Goal: Task Accomplishment & Management: Manage account settings

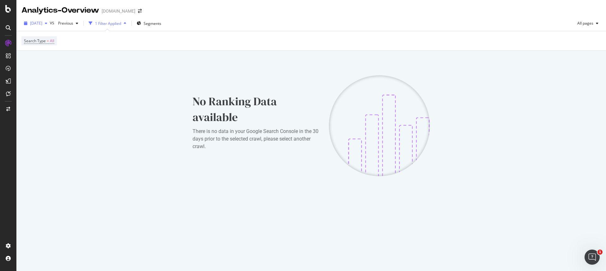
click at [42, 22] on span "[DATE]" at bounding box center [36, 23] width 12 height 5
click at [5, 9] on icon at bounding box center [8, 9] width 6 height 8
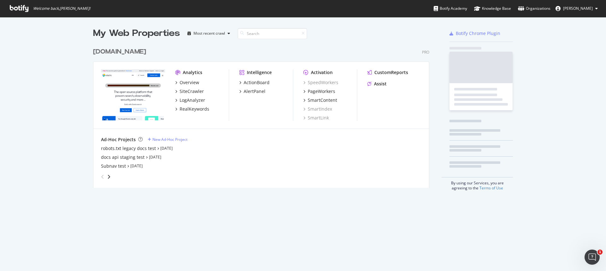
scroll to position [271, 606]
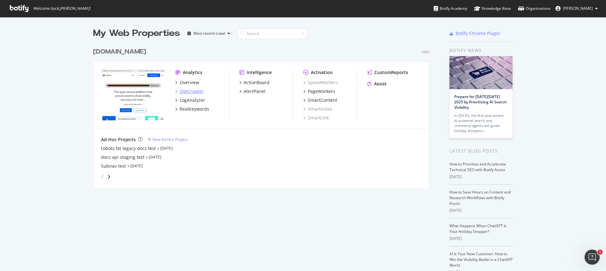
click at [192, 92] on div "SiteCrawler" at bounding box center [192, 91] width 24 height 6
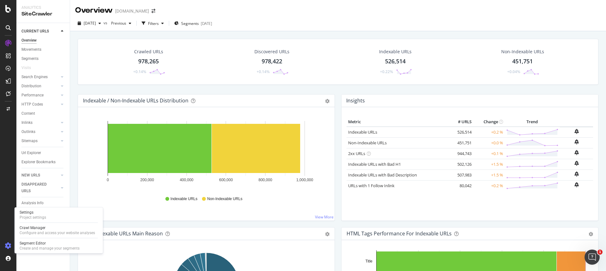
click at [7, 247] on icon at bounding box center [8, 246] width 6 height 6
click at [46, 211] on div "Settings Project settings" at bounding box center [58, 215] width 83 height 11
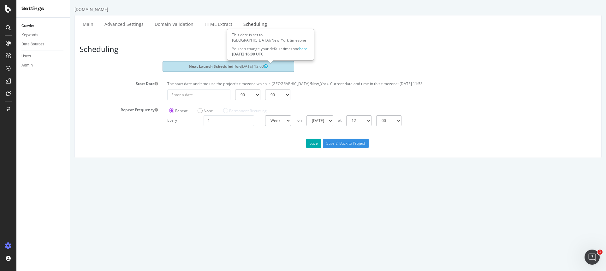
click at [268, 65] on icon at bounding box center [266, 66] width 4 height 4
click at [303, 48] on link "here" at bounding box center [303, 48] width 8 height 5
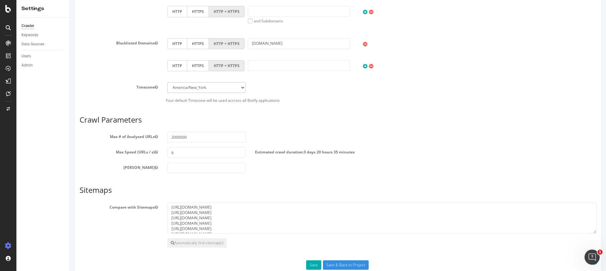
scroll to position [255, 0]
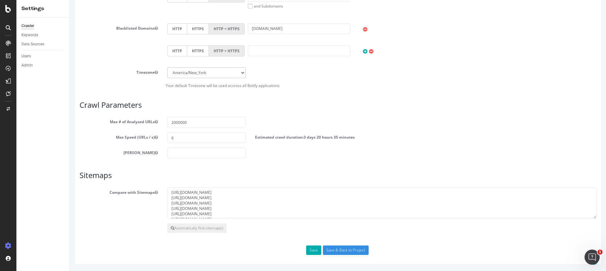
click at [238, 74] on select "[GEOGRAPHIC_DATA]/[GEOGRAPHIC_DATA] [GEOGRAPHIC_DATA]/[GEOGRAPHIC_DATA] [GEOGRA…" at bounding box center [206, 73] width 78 height 11
select select "Europe/[GEOGRAPHIC_DATA]"
click at [167, 68] on select "[GEOGRAPHIC_DATA]/[GEOGRAPHIC_DATA] [GEOGRAPHIC_DATA]/[GEOGRAPHIC_DATA] [GEOGRA…" at bounding box center [206, 73] width 78 height 11
click at [341, 249] on input "Save & Back to Project" at bounding box center [346, 250] width 46 height 9
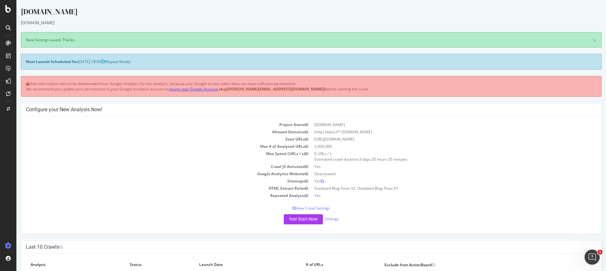
click at [201, 88] on link "resync your Google Account" at bounding box center [193, 88] width 49 height 5
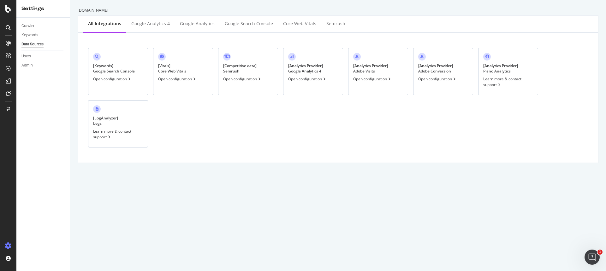
click at [114, 79] on div "Open configuration" at bounding box center [112, 78] width 39 height 5
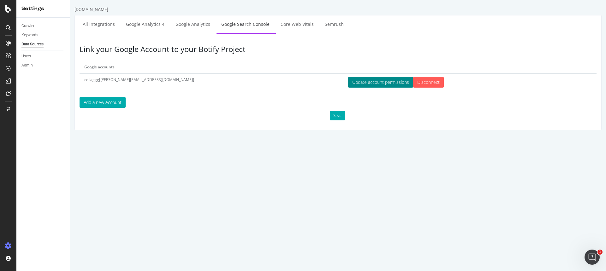
click at [348, 80] on button "Update account permissions" at bounding box center [380, 82] width 65 height 11
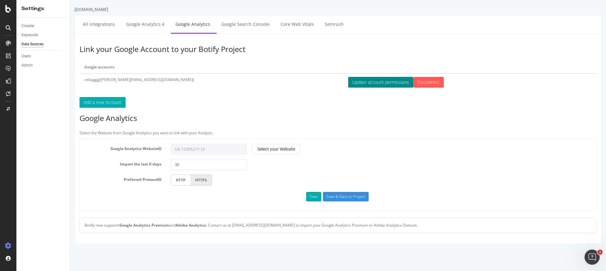
click at [352, 87] on button "Update account permissions" at bounding box center [380, 82] width 65 height 11
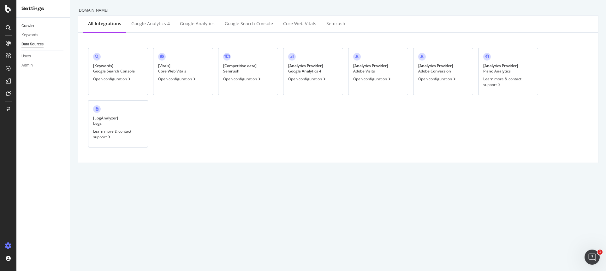
click at [31, 27] on div "Crawler" at bounding box center [27, 26] width 13 height 7
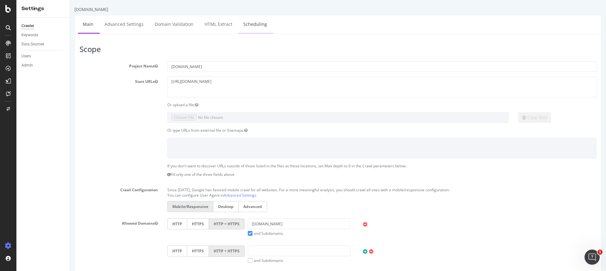
click at [255, 23] on link "Scheduling" at bounding box center [255, 23] width 33 height 17
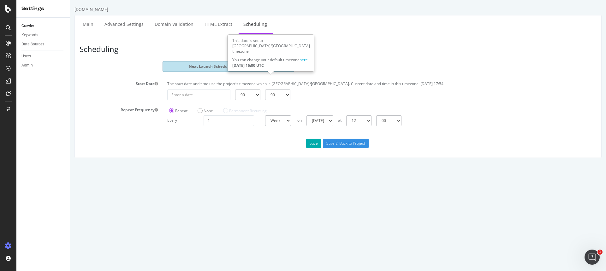
click at [268, 66] on icon at bounding box center [266, 66] width 4 height 4
click at [371, 122] on select "00 01 02 03 04 05 06 07 08 09 10 11 12 13 14 15 16 17 18 19 20 21 22 23" at bounding box center [358, 120] width 25 height 11
click at [371, 119] on select "00 01 02 03 04 05 06 07 08 09 10 11 12 13 14 15 16 17 18 19 20 21 22 23" at bounding box center [358, 120] width 25 height 11
select select "13"
click at [346, 115] on select "00 01 02 03 04 05 06 07 08 09 10 11 12 13 14 15 16 17 18 19 20 21 22 23" at bounding box center [358, 120] width 25 height 11
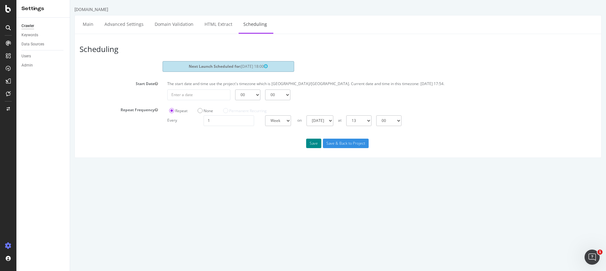
click at [316, 145] on button "Save" at bounding box center [313, 143] width 15 height 9
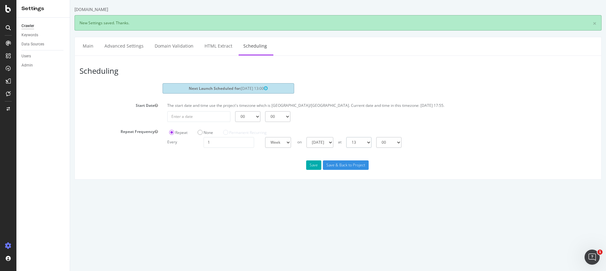
click at [363, 145] on select "00 01 02 03 04 05 06 07 08 09 10 11 12 13 14 15 16 17 18 19 20 21 22 23" at bounding box center [358, 142] width 25 height 11
select select "9"
click at [346, 137] on select "00 01 02 03 04 05 06 07 08 09 10 11 12 13 14 15 16 17 18 19 20 21 22 23" at bounding box center [358, 142] width 25 height 11
click at [316, 165] on button "Save" at bounding box center [313, 165] width 15 height 9
click at [9, 11] on icon at bounding box center [8, 9] width 6 height 8
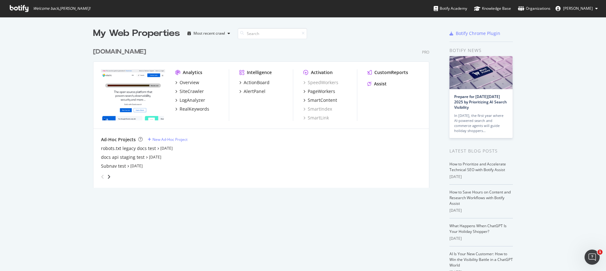
scroll to position [271, 606]
click at [194, 91] on div "SiteCrawler" at bounding box center [192, 91] width 24 height 6
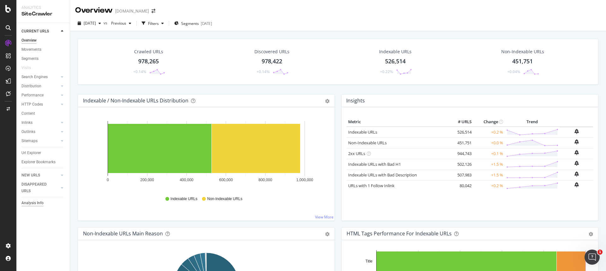
click at [31, 204] on div "Analysis Info" at bounding box center [32, 203] width 22 height 7
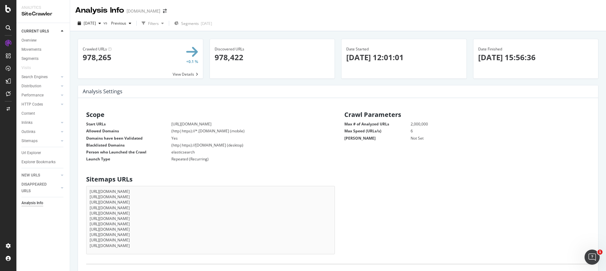
scroll to position [101, 248]
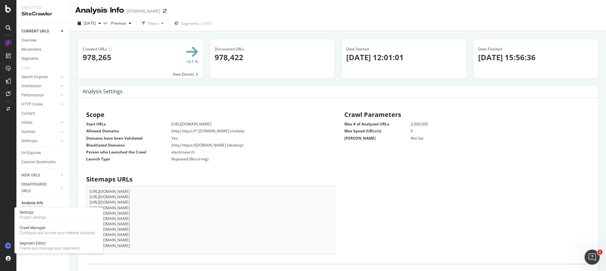
click at [10, 246] on icon at bounding box center [8, 246] width 6 height 6
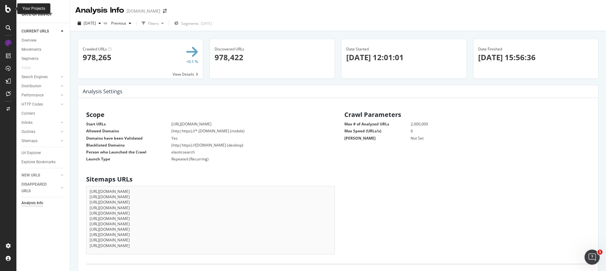
click at [11, 9] on icon at bounding box center [8, 9] width 6 height 8
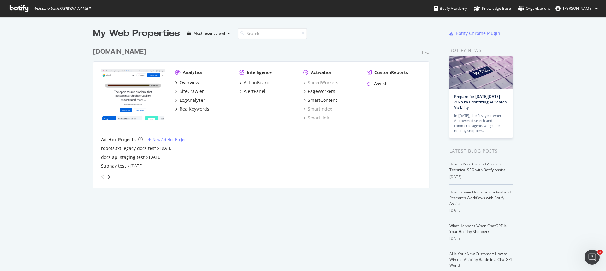
scroll to position [271, 606]
click at [187, 91] on div "SiteCrawler" at bounding box center [192, 91] width 24 height 6
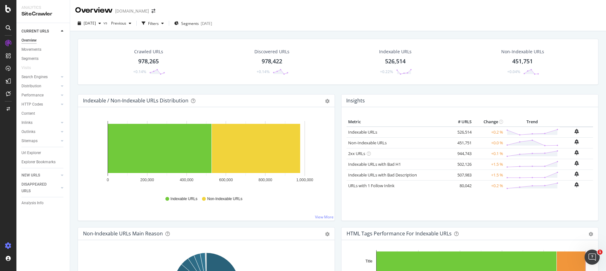
click at [7, 245] on icon at bounding box center [8, 246] width 6 height 6
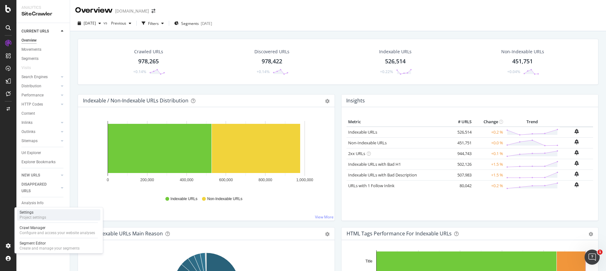
click at [36, 217] on div "Project settings" at bounding box center [33, 217] width 27 height 5
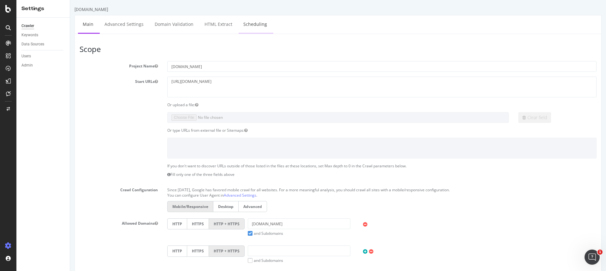
click at [265, 26] on link "Scheduling" at bounding box center [255, 23] width 33 height 17
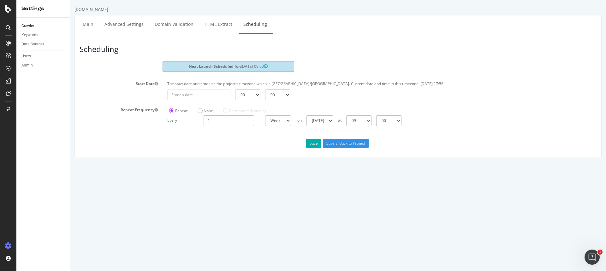
click at [227, 116] on input "1" at bounding box center [229, 120] width 50 height 11
click at [228, 112] on label "Permanent Recurring" at bounding box center [245, 110] width 44 height 5
click at [327, 121] on select "[DATE] [DATE] [DATE] [DATE] [DATE] [DATE] [DATE]" at bounding box center [319, 120] width 27 height 11
click at [306, 115] on select "[DATE] [DATE] [DATE] [DATE] [DATE] [DATE] [DATE]" at bounding box center [319, 120] width 27 height 11
click at [12, 10] on div at bounding box center [8, 9] width 15 height 8
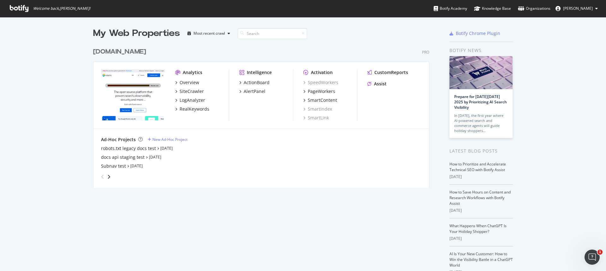
scroll to position [271, 606]
click at [191, 89] on div "SiteCrawler" at bounding box center [192, 91] width 24 height 6
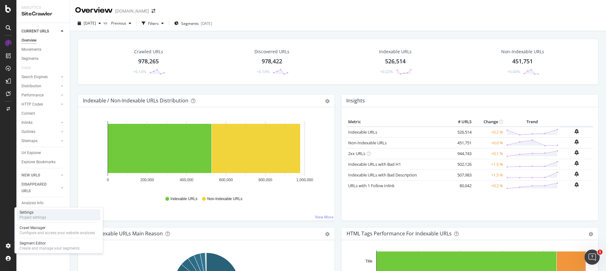
click at [27, 214] on div "Settings" at bounding box center [33, 212] width 27 height 5
